Goal: Task Accomplishment & Management: Use online tool/utility

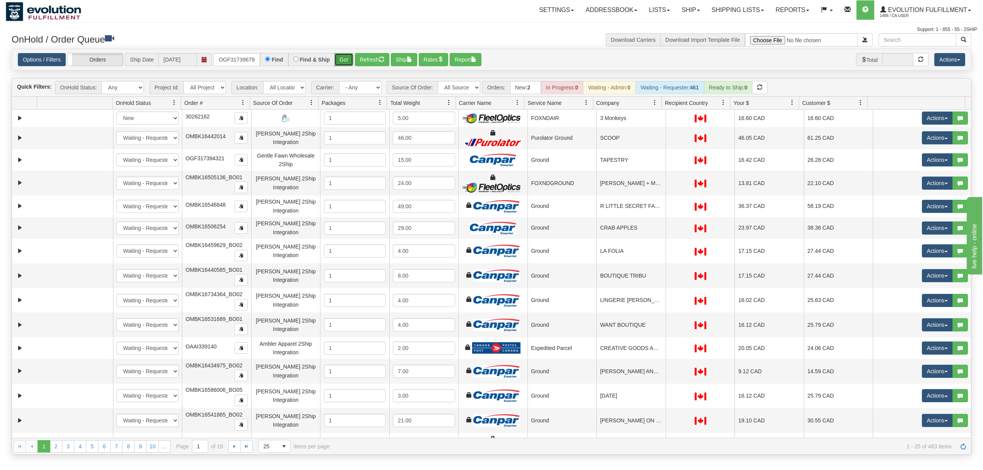
click at [341, 64] on button "Go!" at bounding box center [343, 59] width 19 height 13
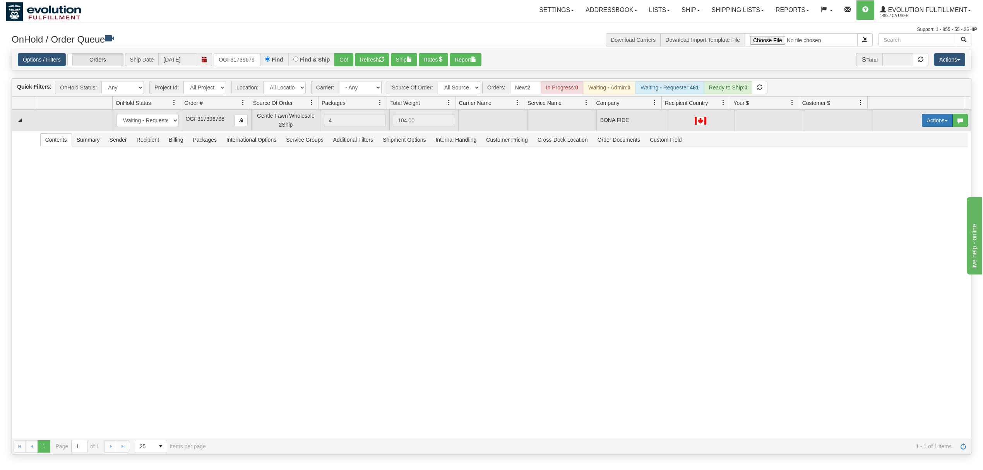
click at [926, 127] on button "Actions" at bounding box center [937, 120] width 31 height 13
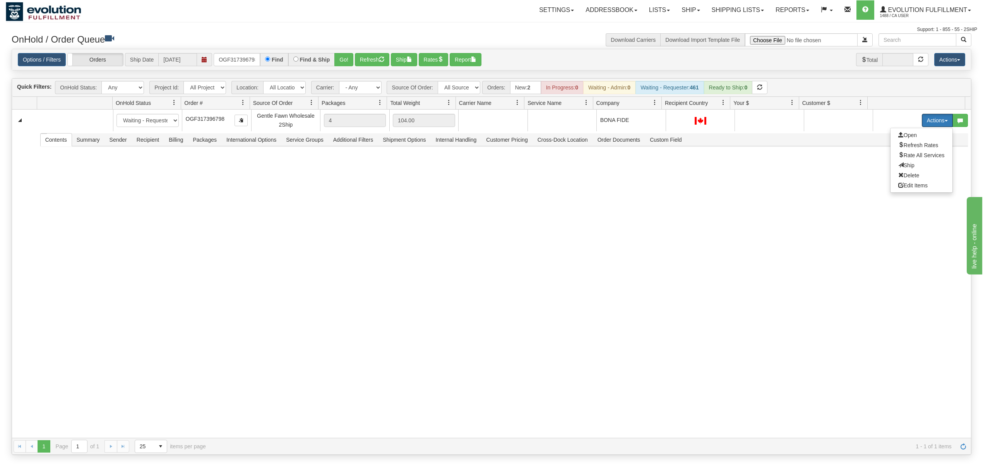
click at [912, 155] on span "Rate All Services" at bounding box center [921, 155] width 46 height 6
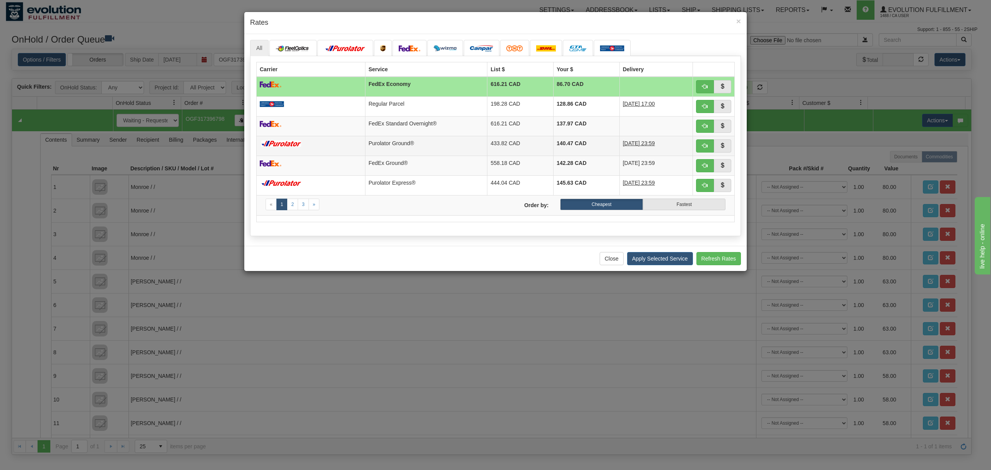
click at [442, 137] on td "Purolator Ground®" at bounding box center [426, 146] width 122 height 20
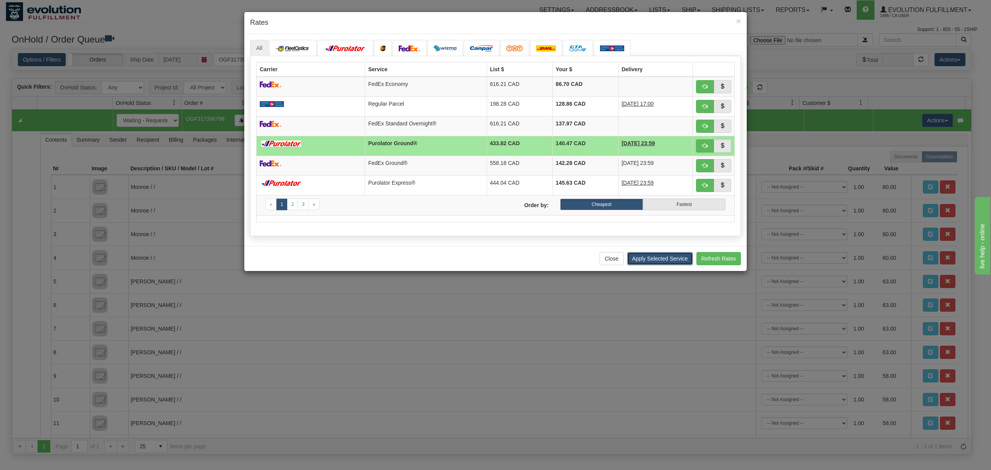
click at [673, 262] on button "Apply Selected Service" at bounding box center [660, 258] width 66 height 13
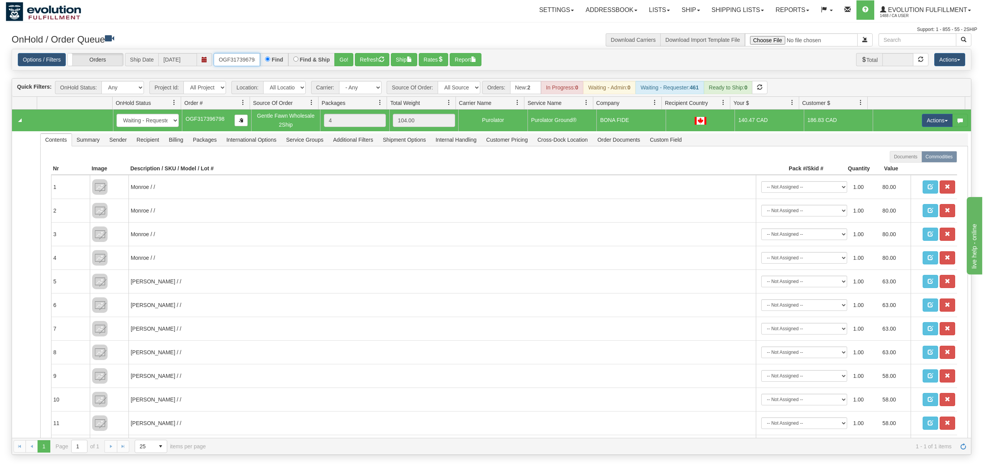
click at [225, 55] on input "OGF317396798" at bounding box center [237, 59] width 46 height 13
click at [340, 57] on button "Go!" at bounding box center [343, 59] width 19 height 13
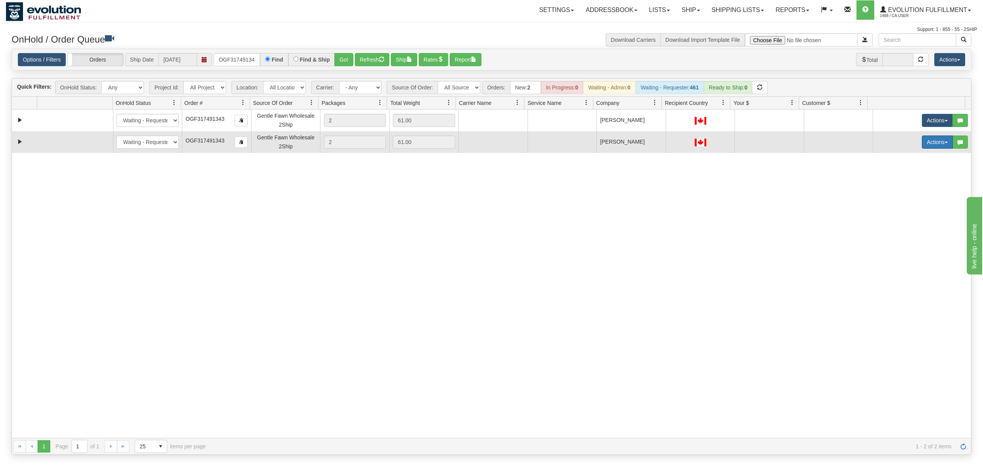
click at [923, 149] on button "Actions" at bounding box center [937, 141] width 31 height 13
click at [903, 197] on span "Delete" at bounding box center [908, 197] width 21 height 6
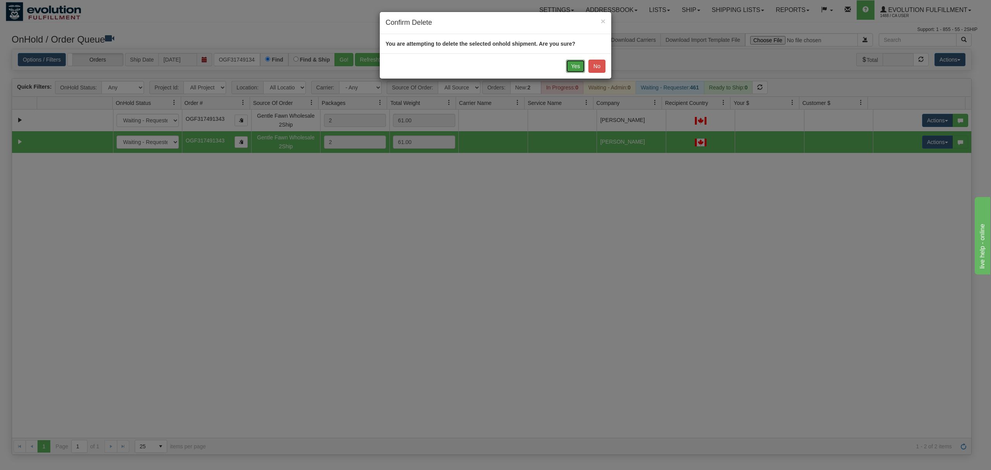
click at [576, 70] on button "Yes" at bounding box center [575, 66] width 19 height 13
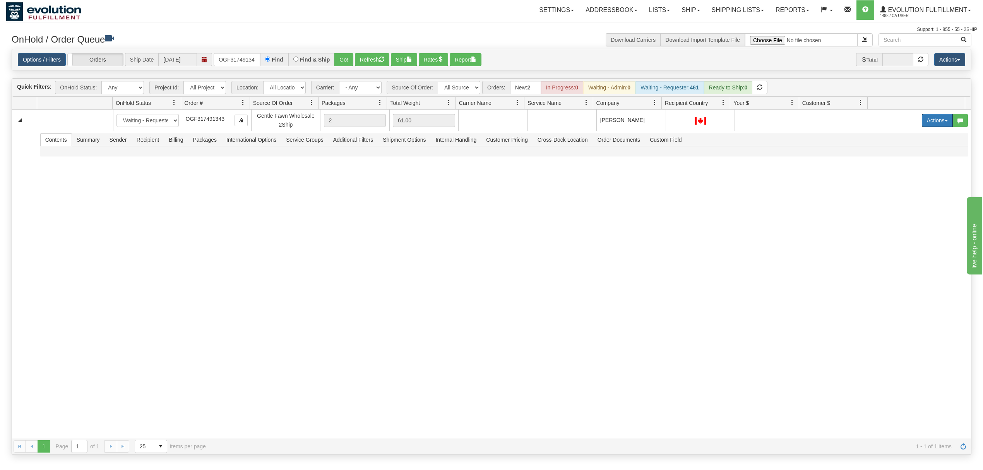
click at [930, 123] on button "Actions" at bounding box center [937, 120] width 31 height 13
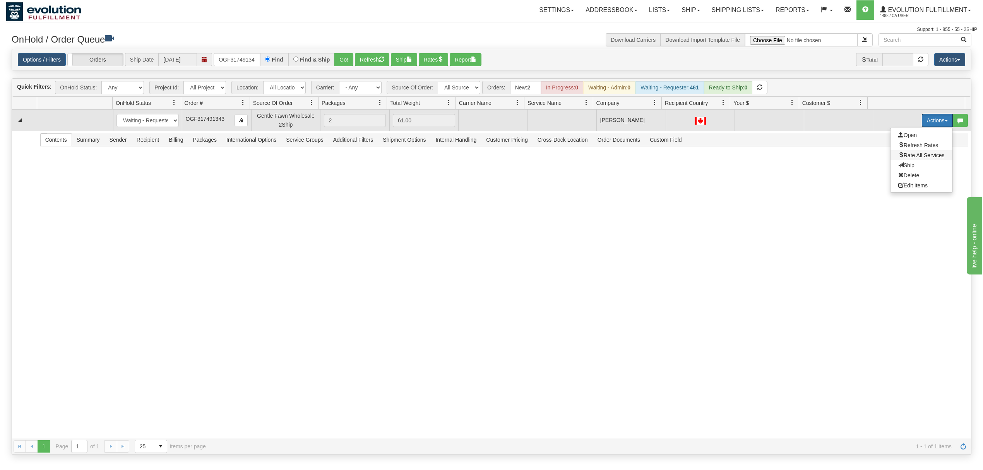
click at [903, 157] on span "Rate All Services" at bounding box center [921, 155] width 46 height 6
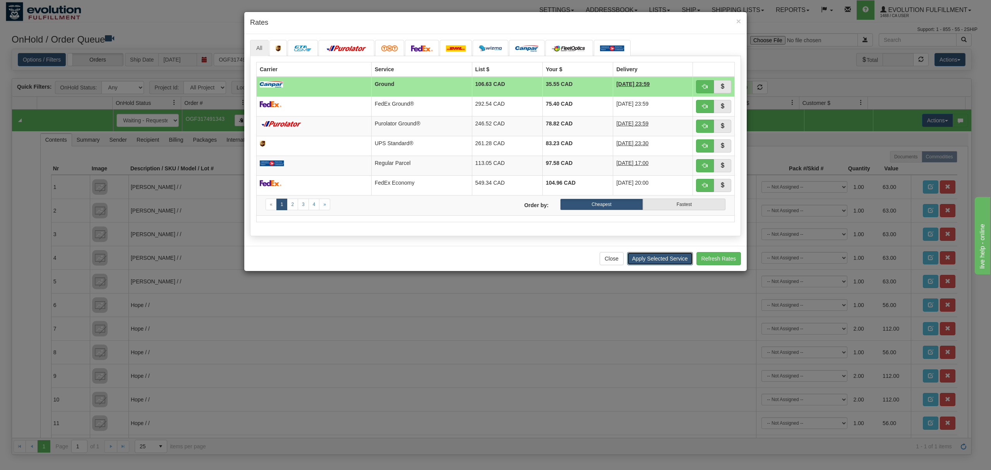
click at [667, 265] on button "Apply Selected Service" at bounding box center [660, 258] width 66 height 13
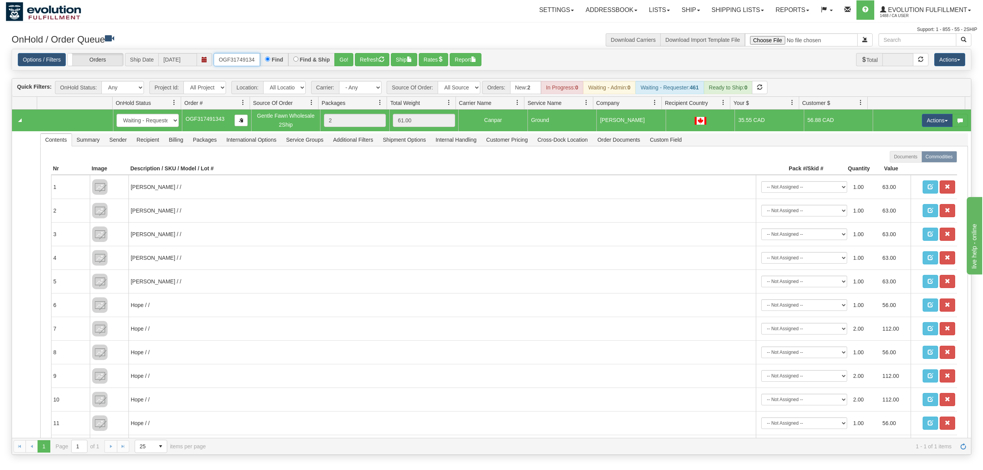
click at [247, 60] on input "OGF317491343" at bounding box center [237, 59] width 46 height 13
click at [344, 60] on button "Go!" at bounding box center [343, 59] width 19 height 13
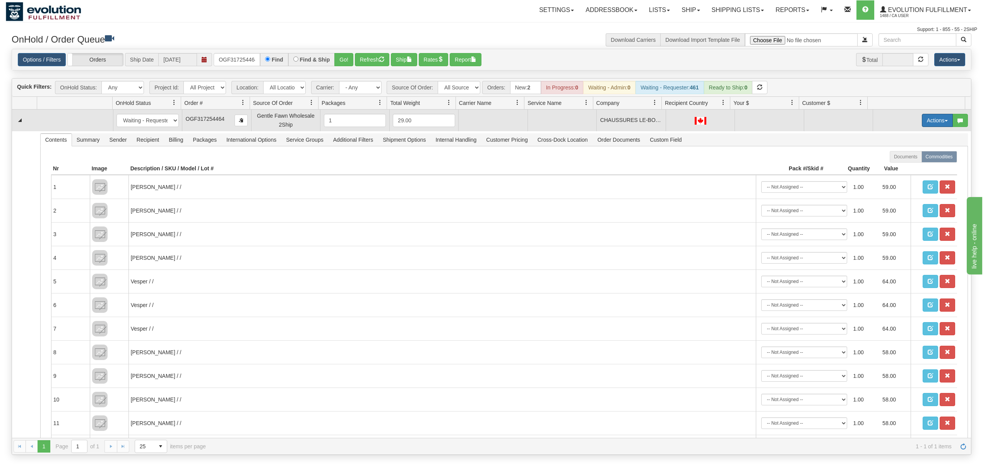
click at [926, 120] on button "Actions" at bounding box center [937, 120] width 31 height 13
click at [898, 157] on span at bounding box center [900, 154] width 5 height 5
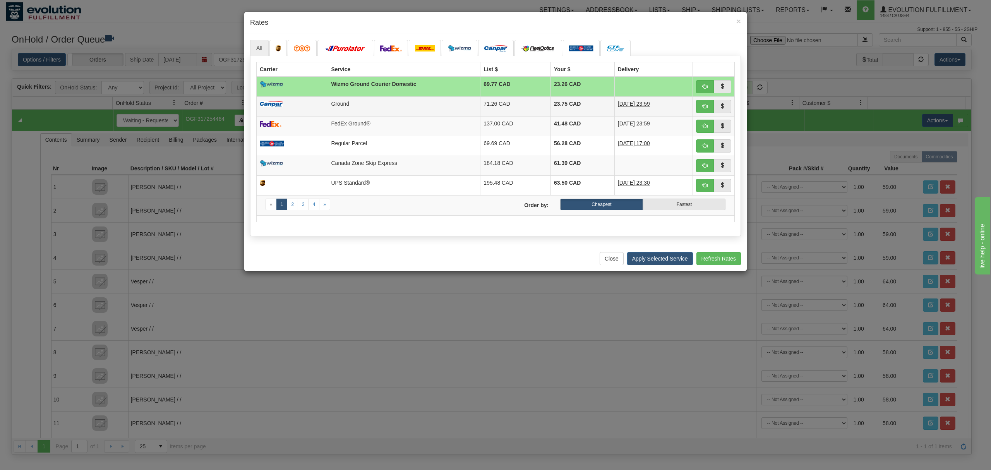
click at [534, 104] on td "71.26 CAD" at bounding box center [515, 106] width 70 height 20
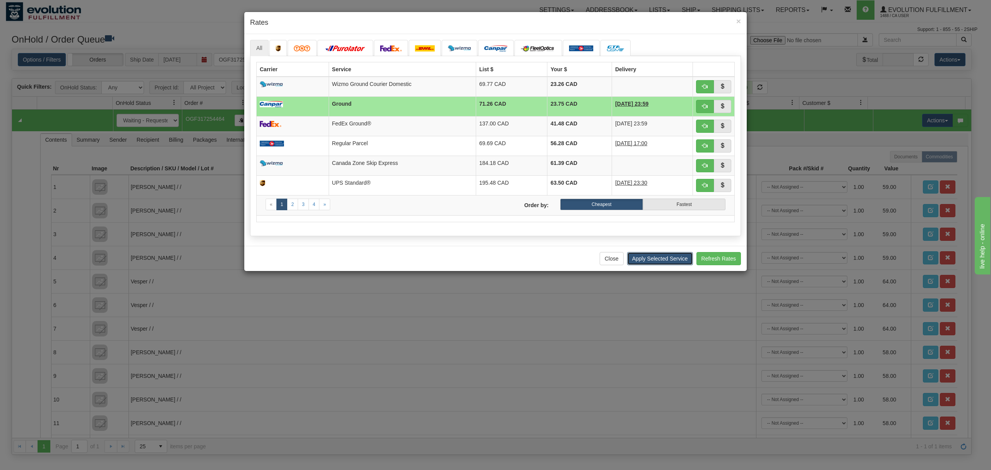
click at [663, 265] on button "Apply Selected Service" at bounding box center [660, 258] width 66 height 13
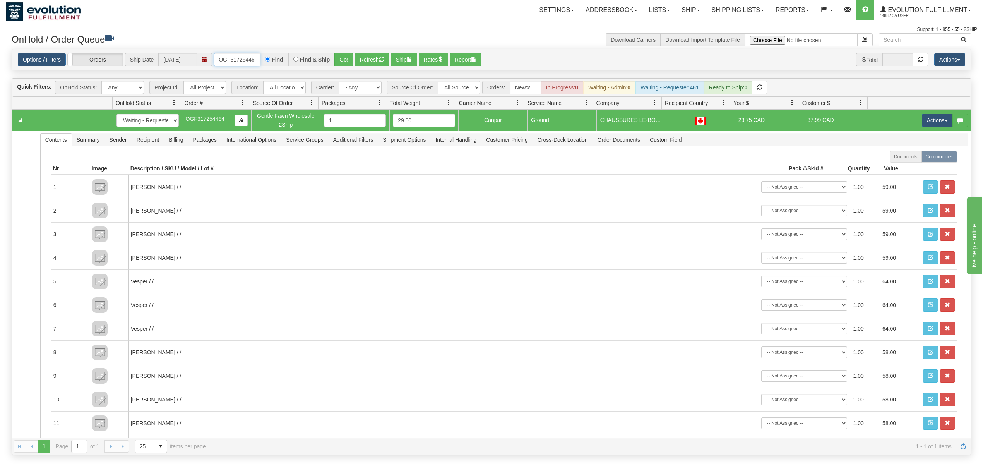
click at [216, 58] on input "OGF317254464" at bounding box center [237, 59] width 46 height 13
click at [341, 62] on button "Go!" at bounding box center [343, 59] width 19 height 13
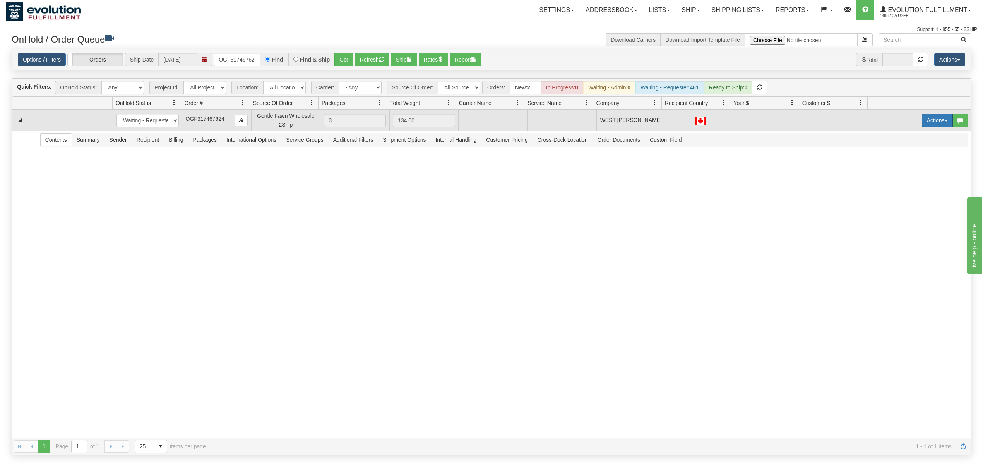
click at [924, 124] on button "Actions" at bounding box center [937, 120] width 31 height 13
click at [912, 155] on span "Rate All Services" at bounding box center [921, 155] width 46 height 6
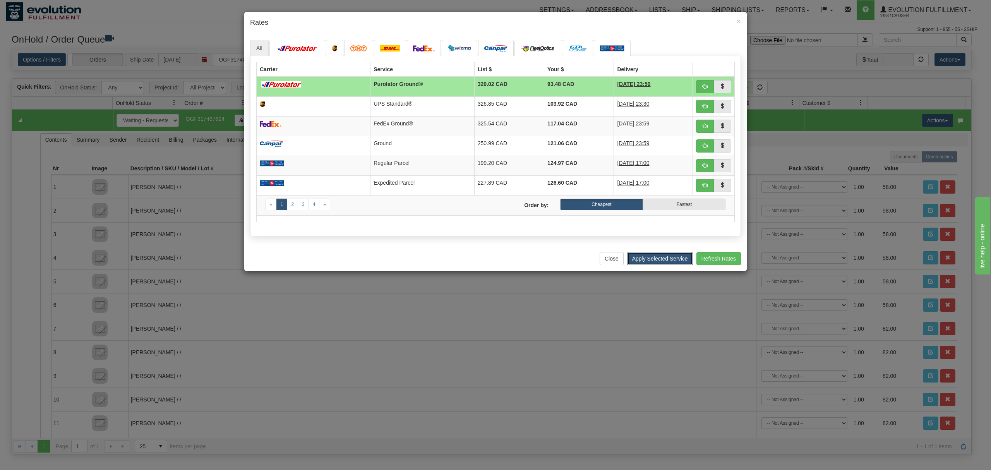
click at [649, 263] on button "Apply Selected Service" at bounding box center [660, 258] width 66 height 13
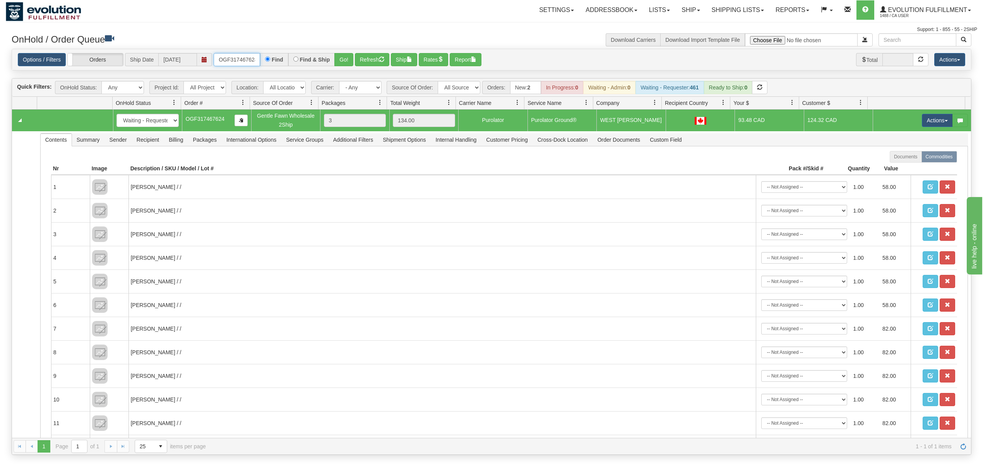
click at [231, 59] on input "OGF317467624" at bounding box center [237, 59] width 46 height 13
click at [342, 61] on button "Go!" at bounding box center [343, 59] width 19 height 13
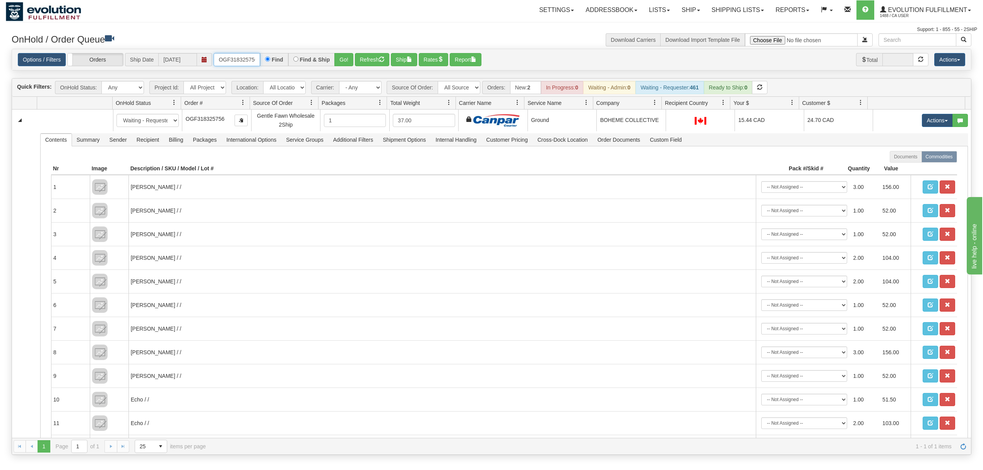
click at [235, 62] on input "OGF318325756" at bounding box center [237, 59] width 46 height 13
click at [349, 58] on button "Go!" at bounding box center [343, 59] width 19 height 13
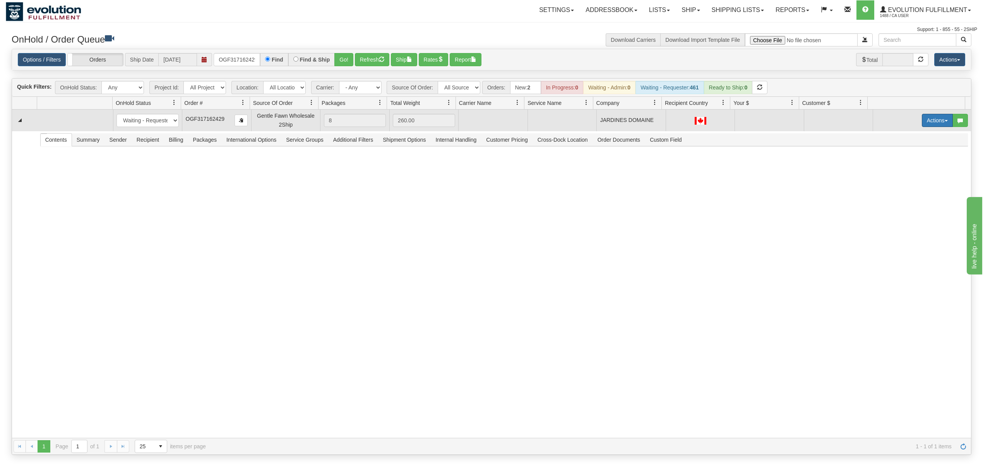
click at [934, 126] on button "Actions" at bounding box center [937, 120] width 31 height 13
click at [901, 154] on span "Rate All Services" at bounding box center [921, 155] width 46 height 6
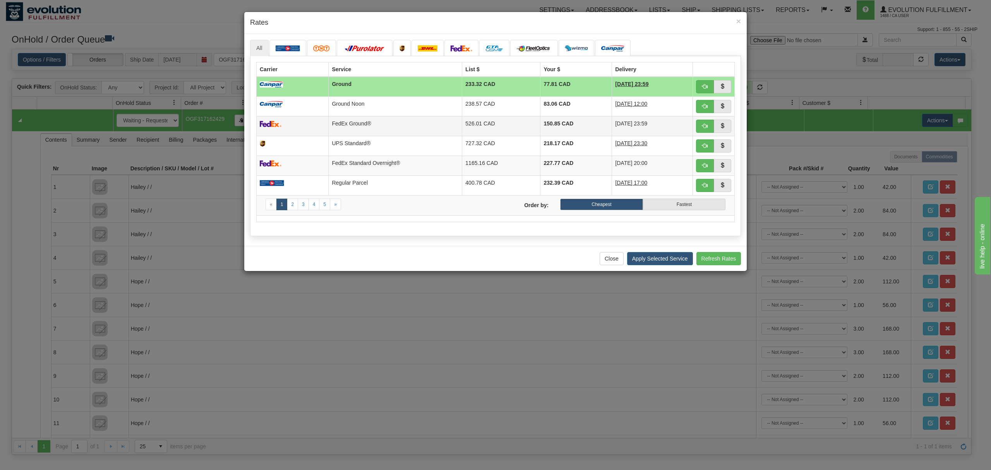
click at [462, 123] on td "526.01 CAD" at bounding box center [501, 126] width 78 height 20
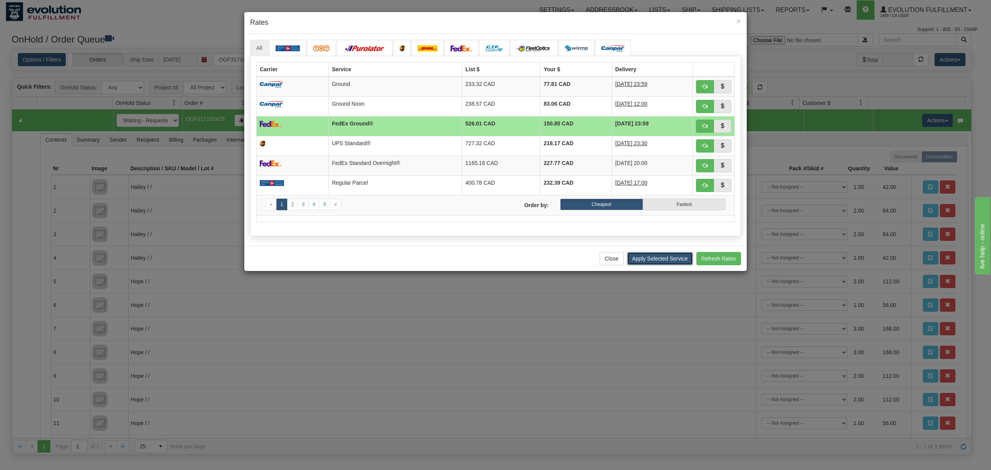
click at [643, 261] on button "Apply Selected Service" at bounding box center [660, 258] width 66 height 13
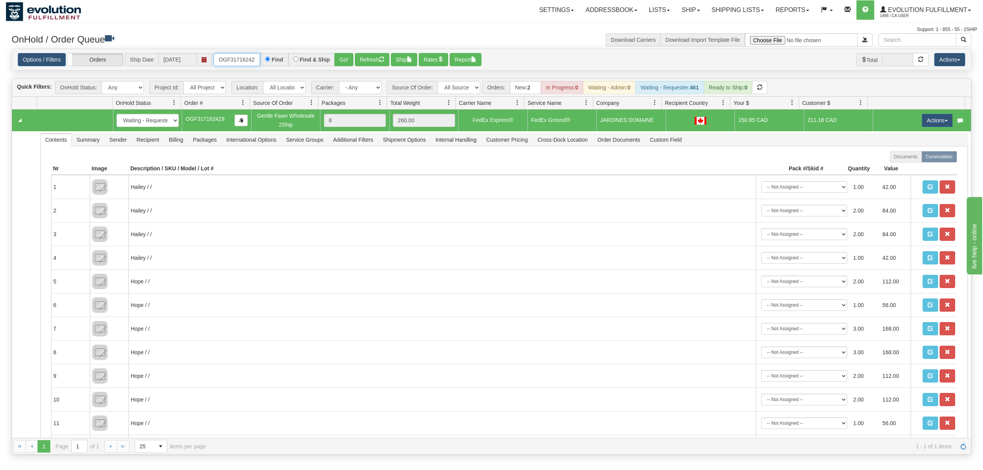
click at [240, 58] on input "OGF317162429" at bounding box center [237, 59] width 46 height 13
click at [352, 55] on button "Go!" at bounding box center [343, 59] width 19 height 13
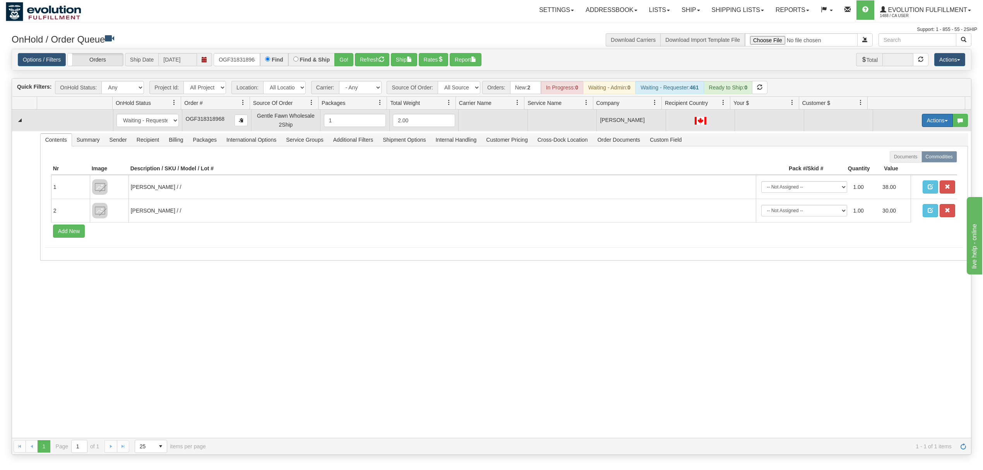
click at [929, 126] on button "Actions" at bounding box center [937, 120] width 31 height 13
click at [911, 156] on span "Rate All Services" at bounding box center [921, 155] width 46 height 6
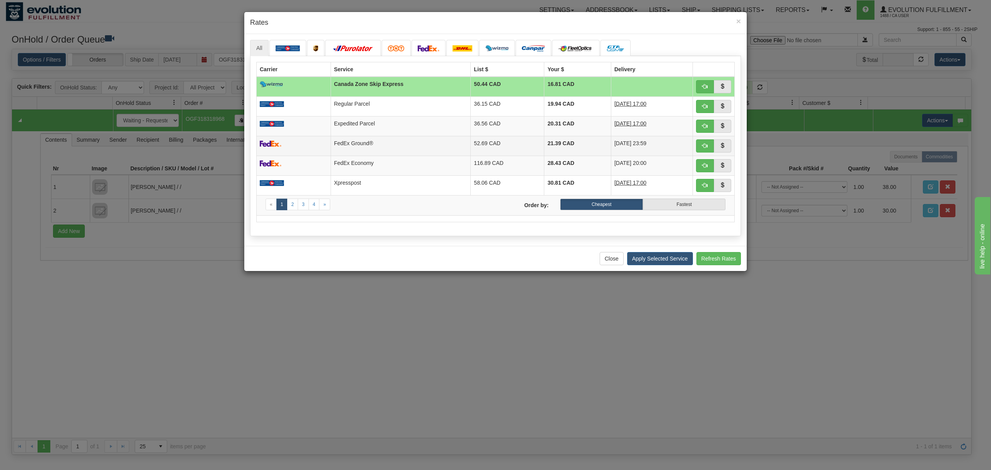
click at [395, 148] on td "FedEx Ground®" at bounding box center [401, 146] width 140 height 20
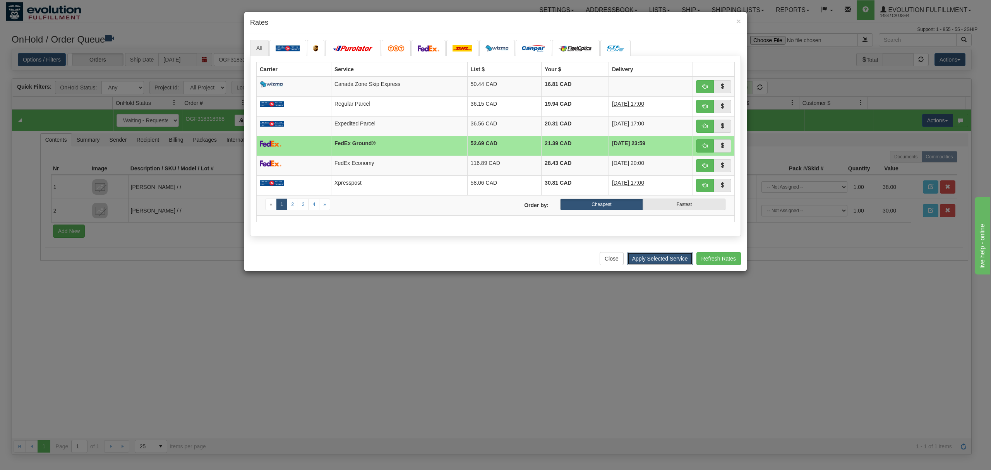
click at [649, 259] on button "Apply Selected Service" at bounding box center [660, 258] width 66 height 13
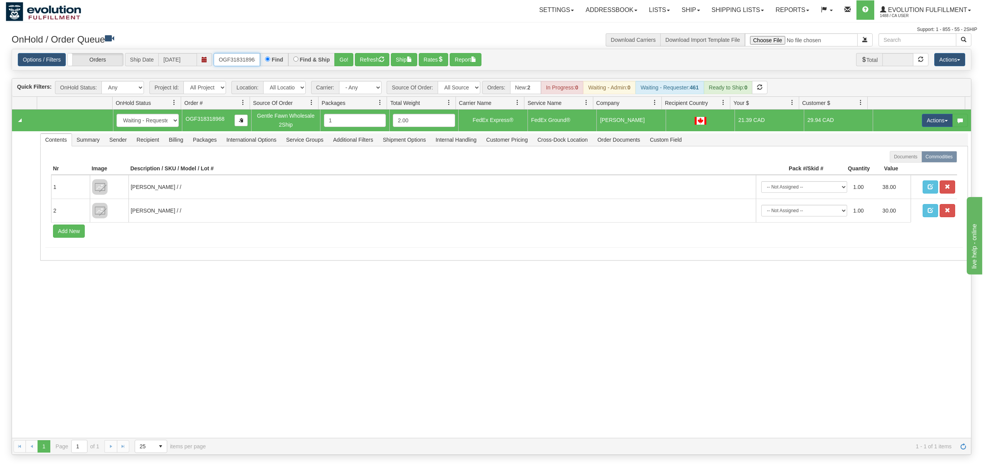
click at [219, 63] on input "OGF318318968" at bounding box center [237, 59] width 46 height 13
click at [220, 63] on input "OGF318318968" at bounding box center [237, 59] width 46 height 13
type input "OTOFRW1146-1"
click at [341, 59] on button "Go!" at bounding box center [343, 59] width 19 height 13
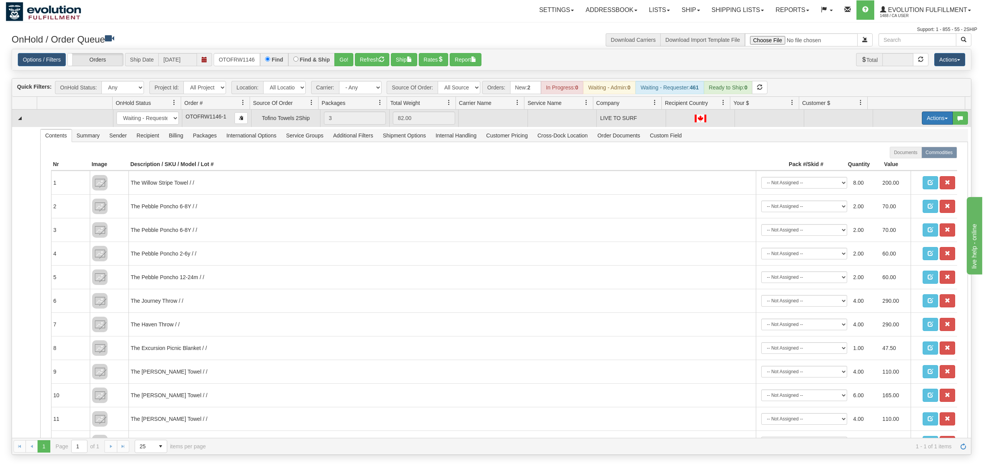
click at [922, 122] on button "Actions" at bounding box center [937, 117] width 31 height 13
click at [906, 153] on span "Rate All Services" at bounding box center [921, 153] width 46 height 6
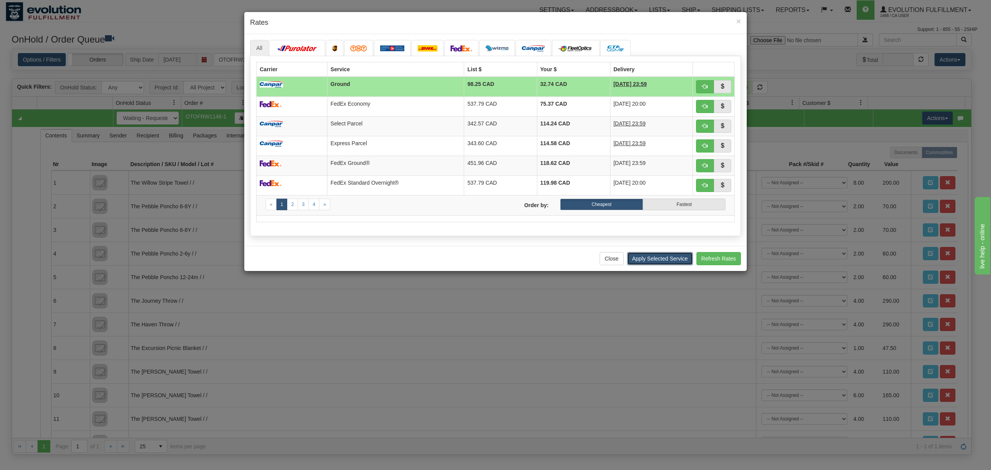
click at [641, 258] on button "Apply Selected Service" at bounding box center [660, 258] width 66 height 13
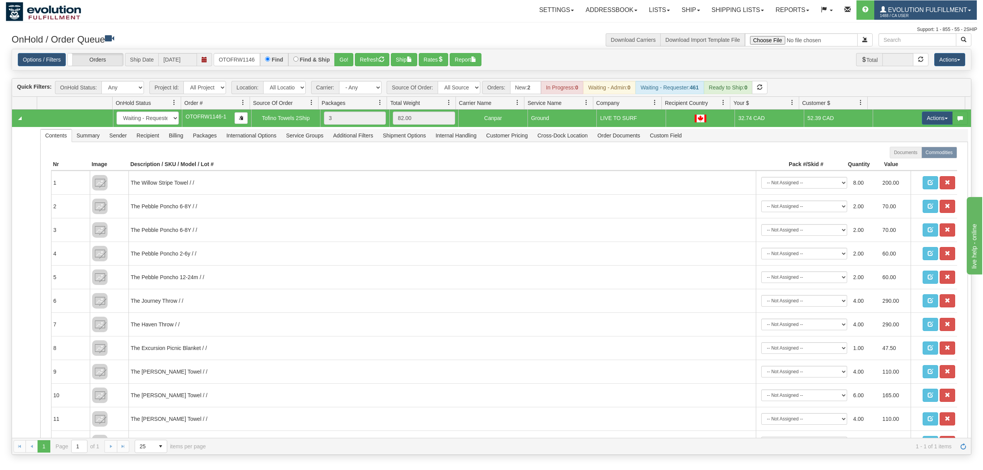
click at [886, 14] on span "1488 / CA User" at bounding box center [909, 16] width 58 height 8
click at [914, 52] on link "LOG OUT" at bounding box center [937, 47] width 78 height 10
